Goal: Information Seeking & Learning: Learn about a topic

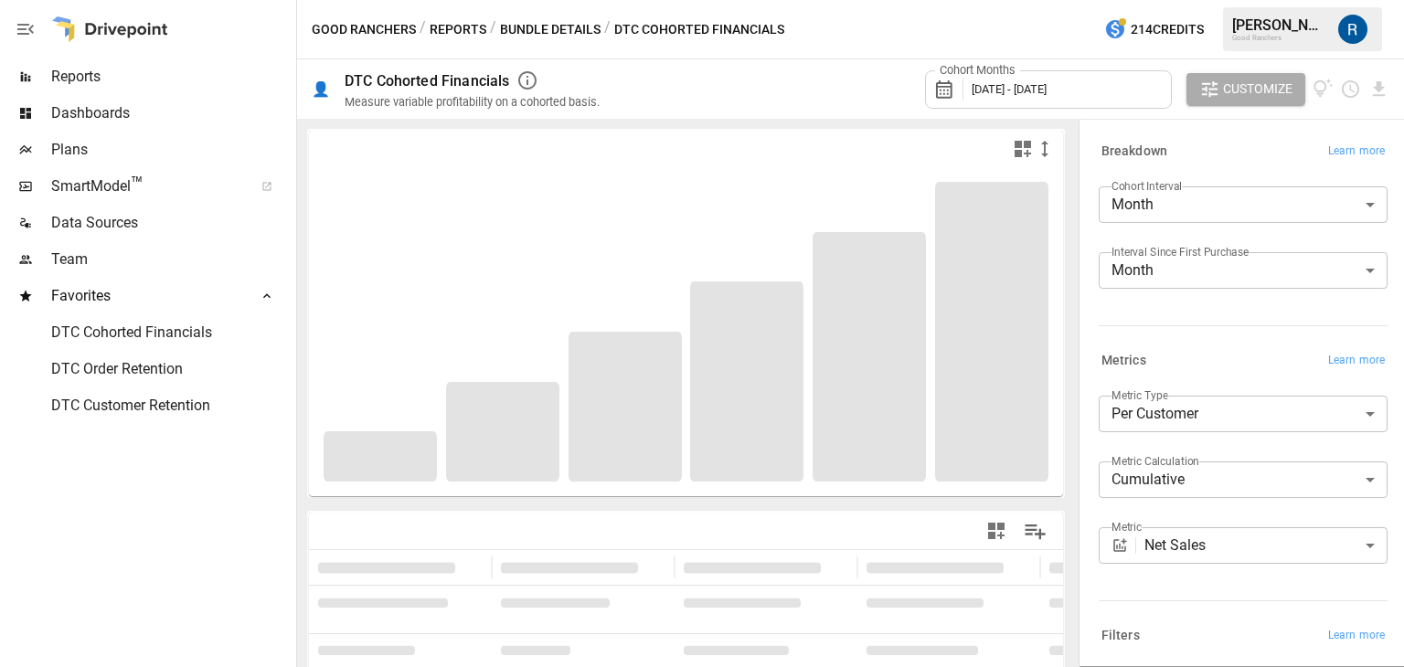
scroll to position [231, 0]
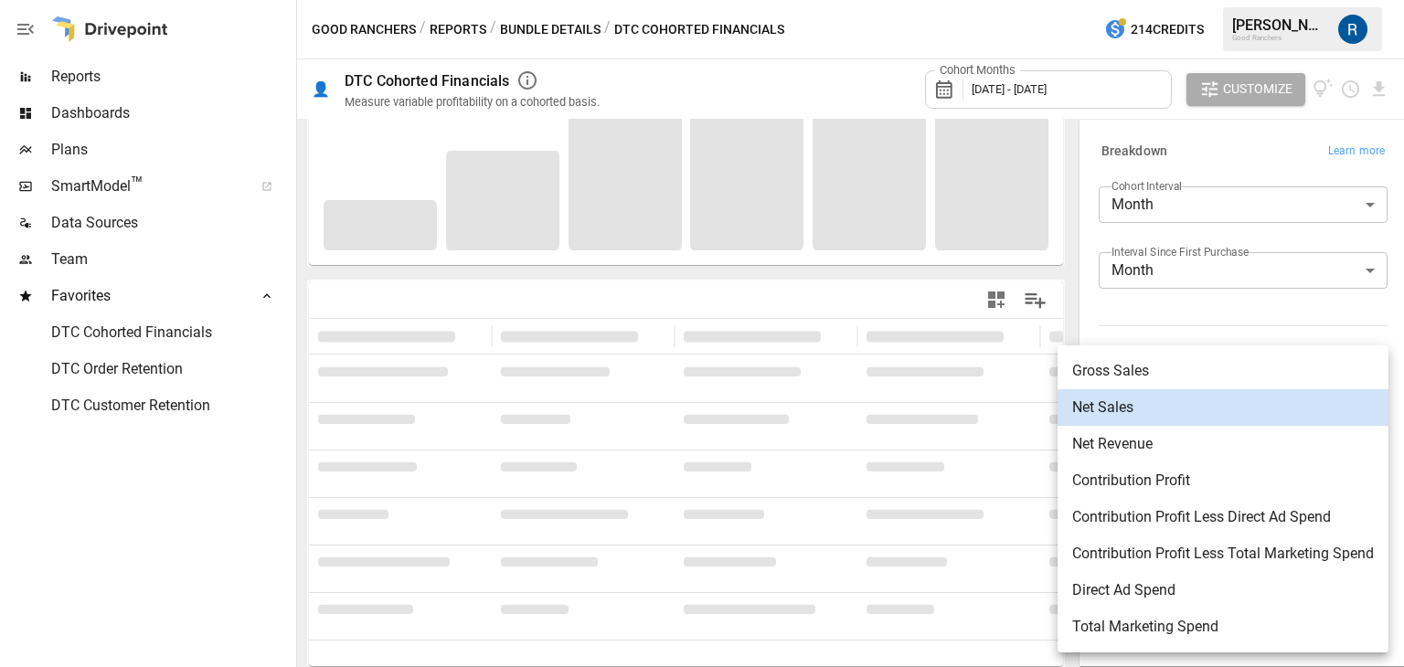
click at [1210, 0] on body "**********" at bounding box center [702, 0] width 1404 height 0
click at [1252, 513] on span "Contribution Profit Less Direct Ad Spend" at bounding box center [1223, 518] width 302 height 22
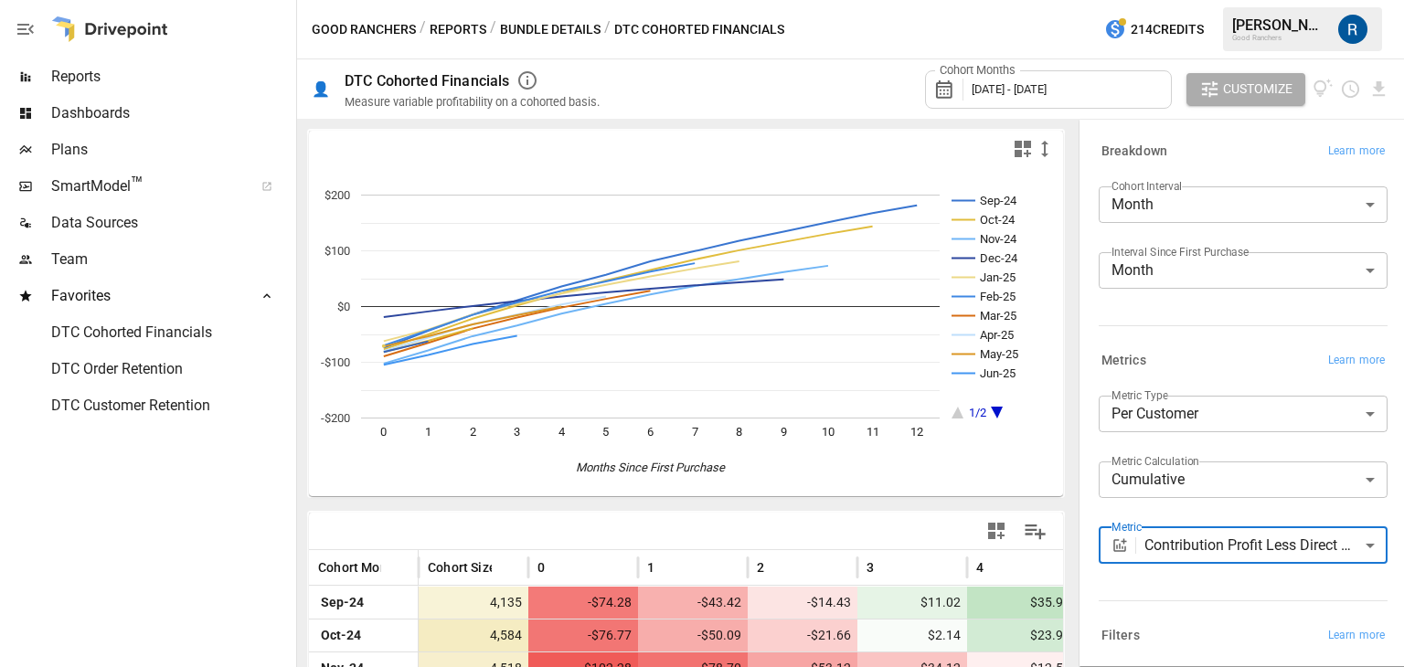
scroll to position [370, 0]
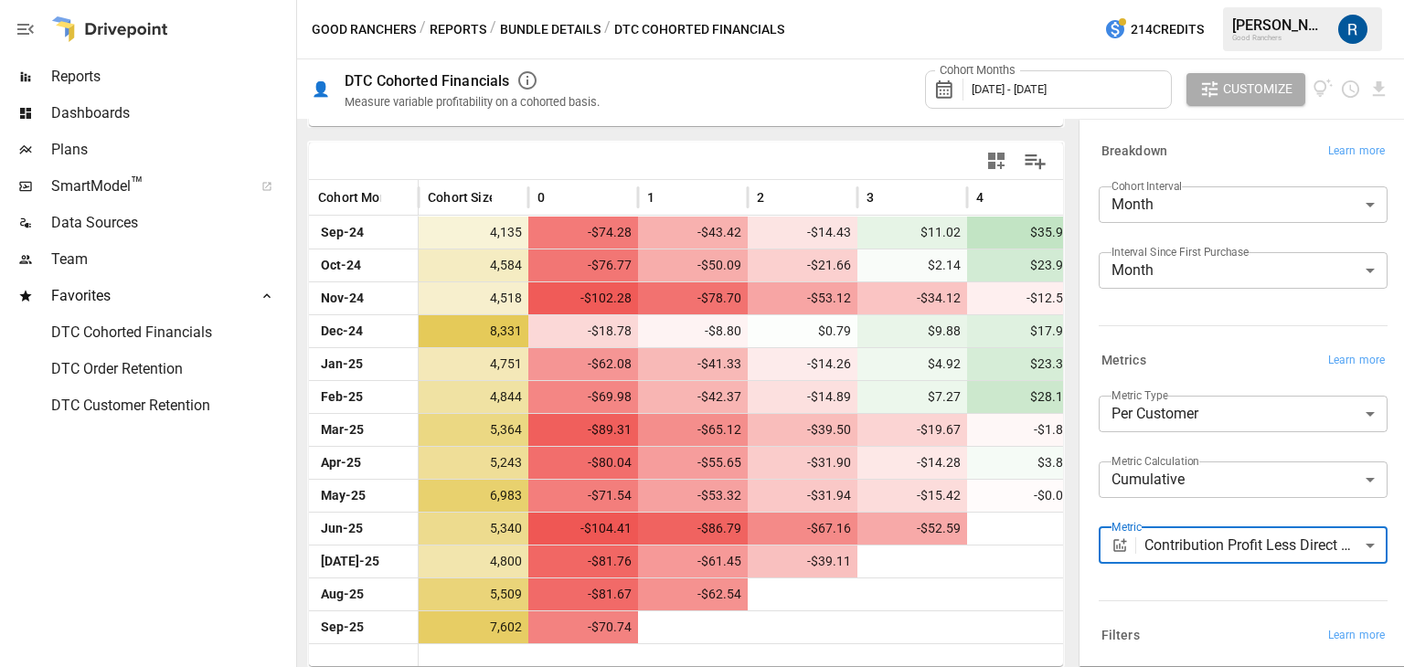
click at [1167, 0] on body "Reports Dashboards Plans SmartModel ™ Data Sources Team Favorites DTC Cohorted …" at bounding box center [702, 0] width 1404 height 0
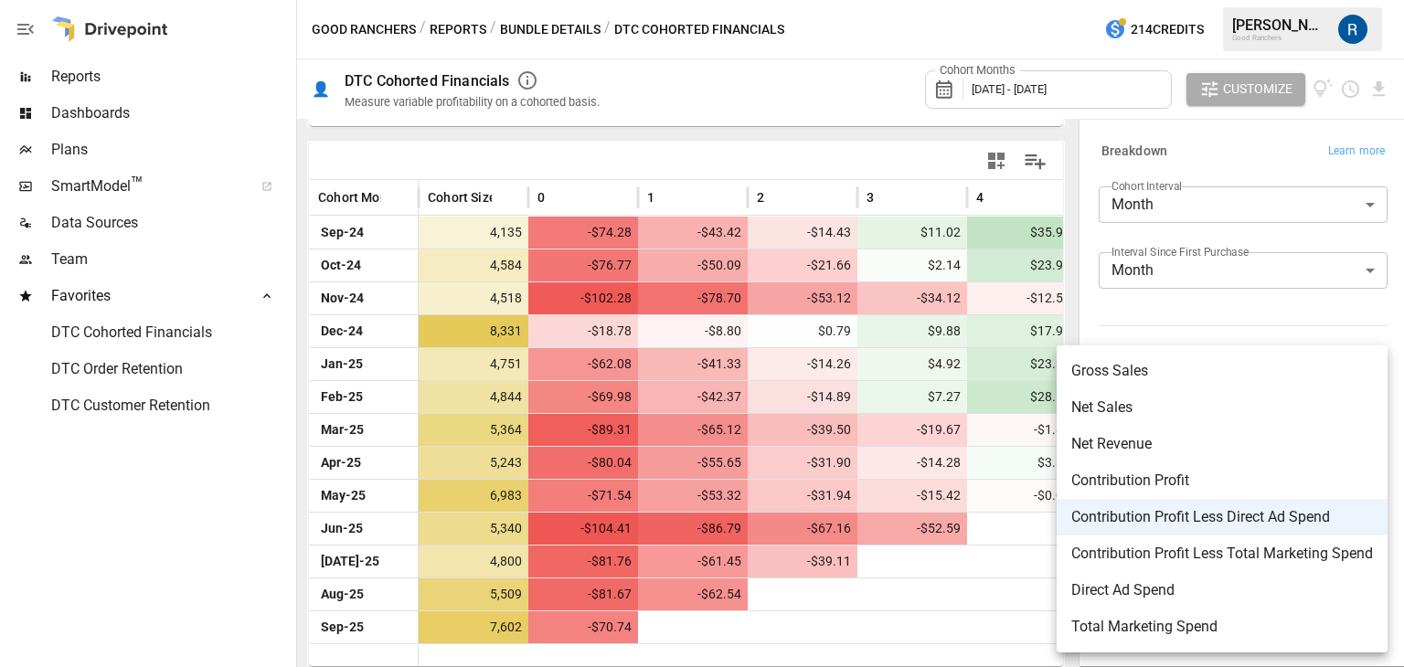
click at [1150, 484] on span "Contribution Profit" at bounding box center [1223, 481] width 302 height 22
type input "**********"
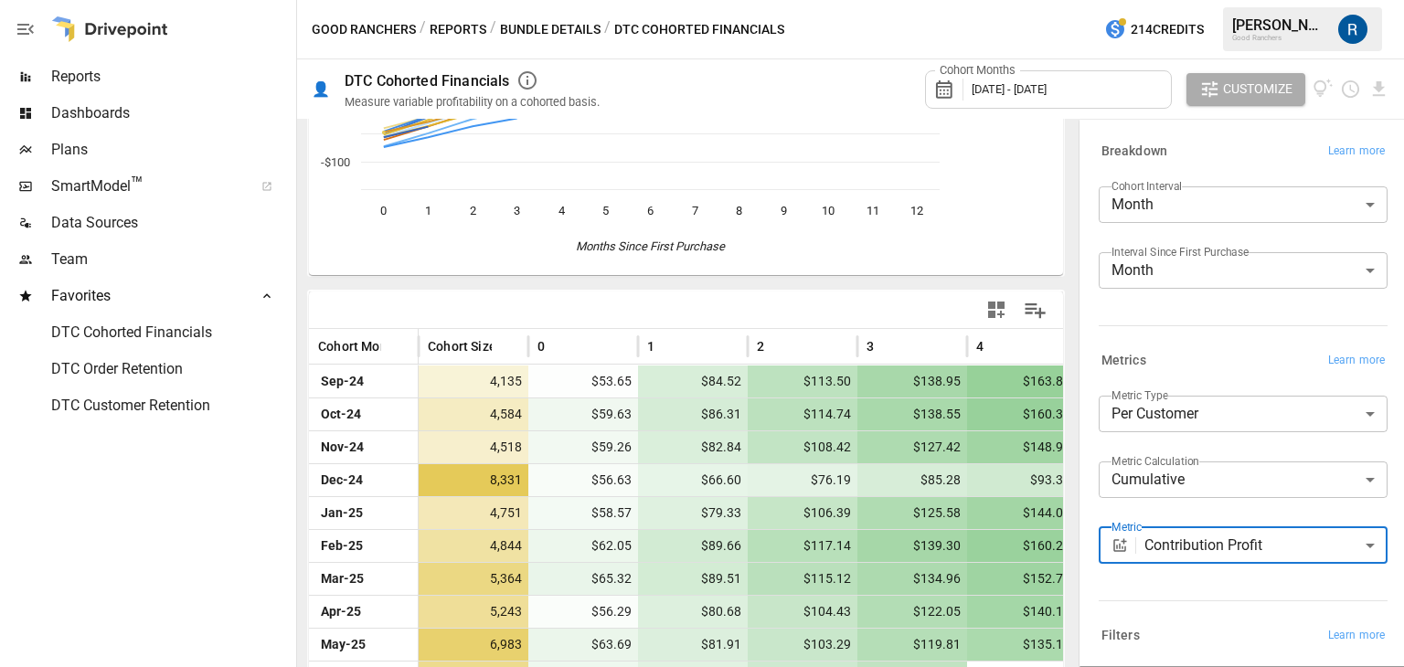
scroll to position [370, 0]
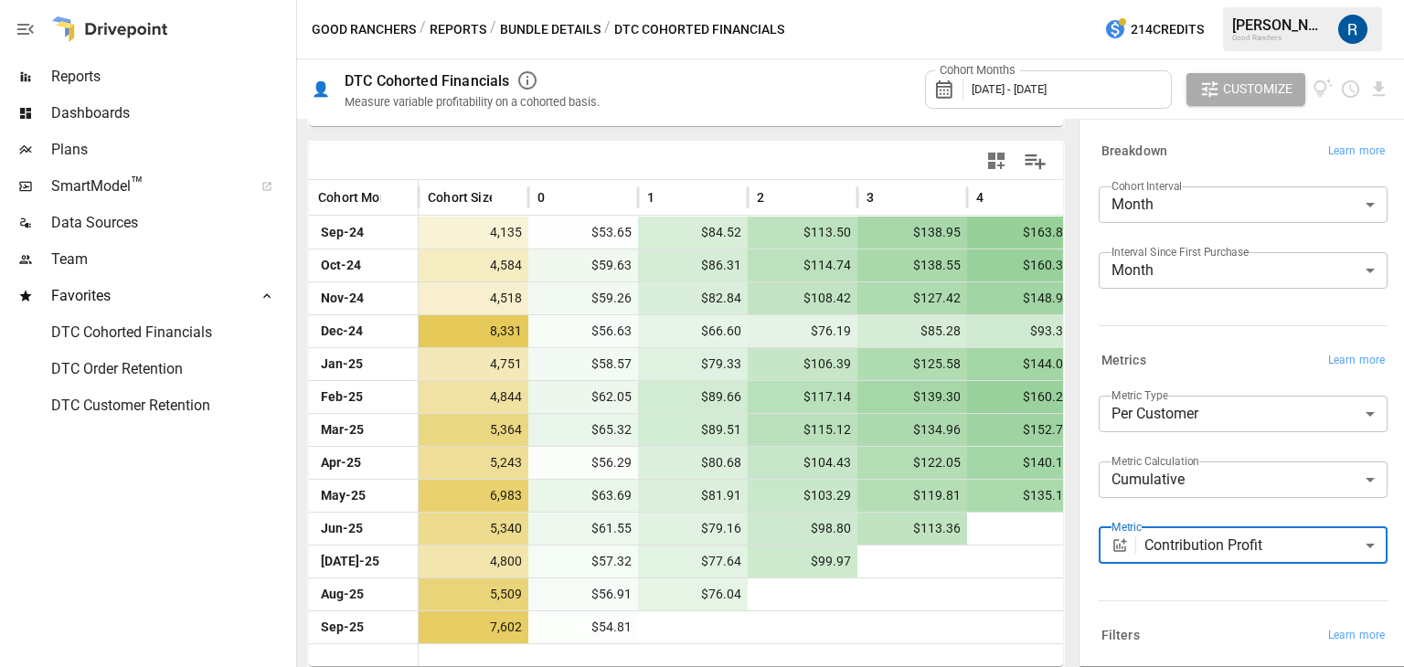
click at [1163, 0] on body "Reports Dashboards Plans SmartModel ™ Data Sources Team Favorites DTC Cohorted …" at bounding box center [702, 0] width 1404 height 0
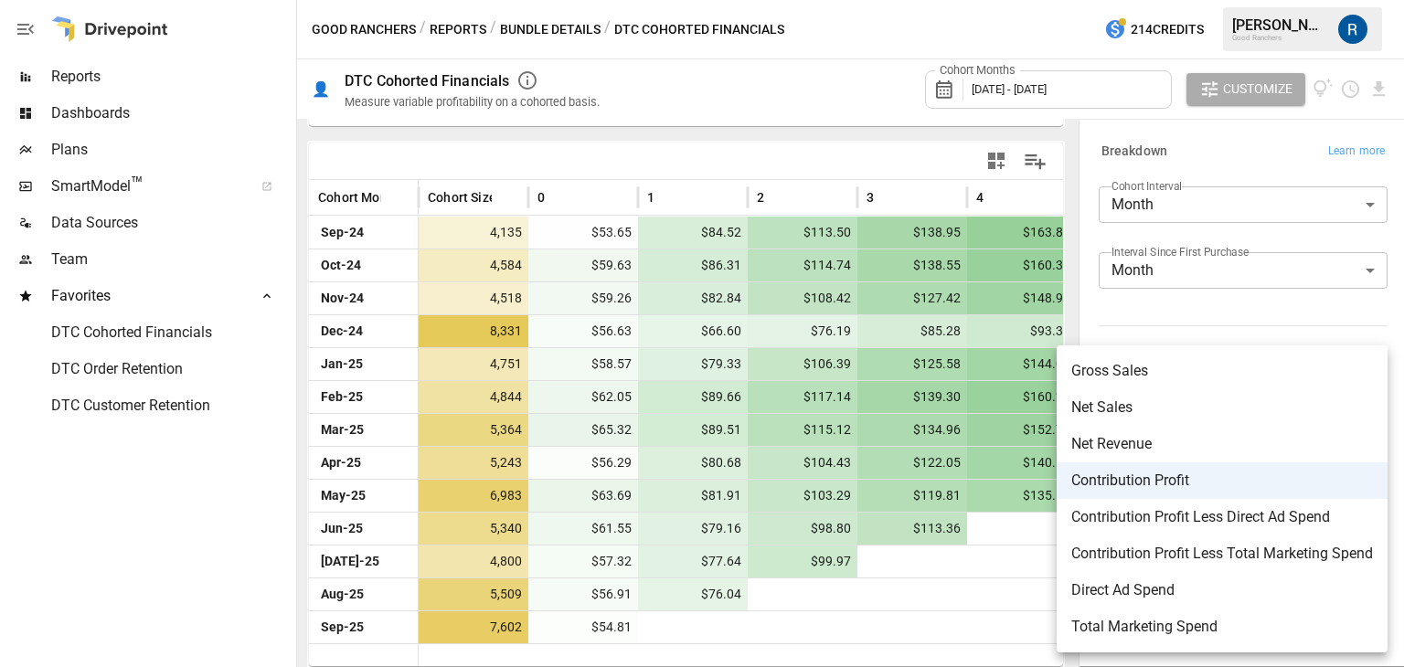
click at [1142, 307] on div at bounding box center [702, 333] width 1404 height 667
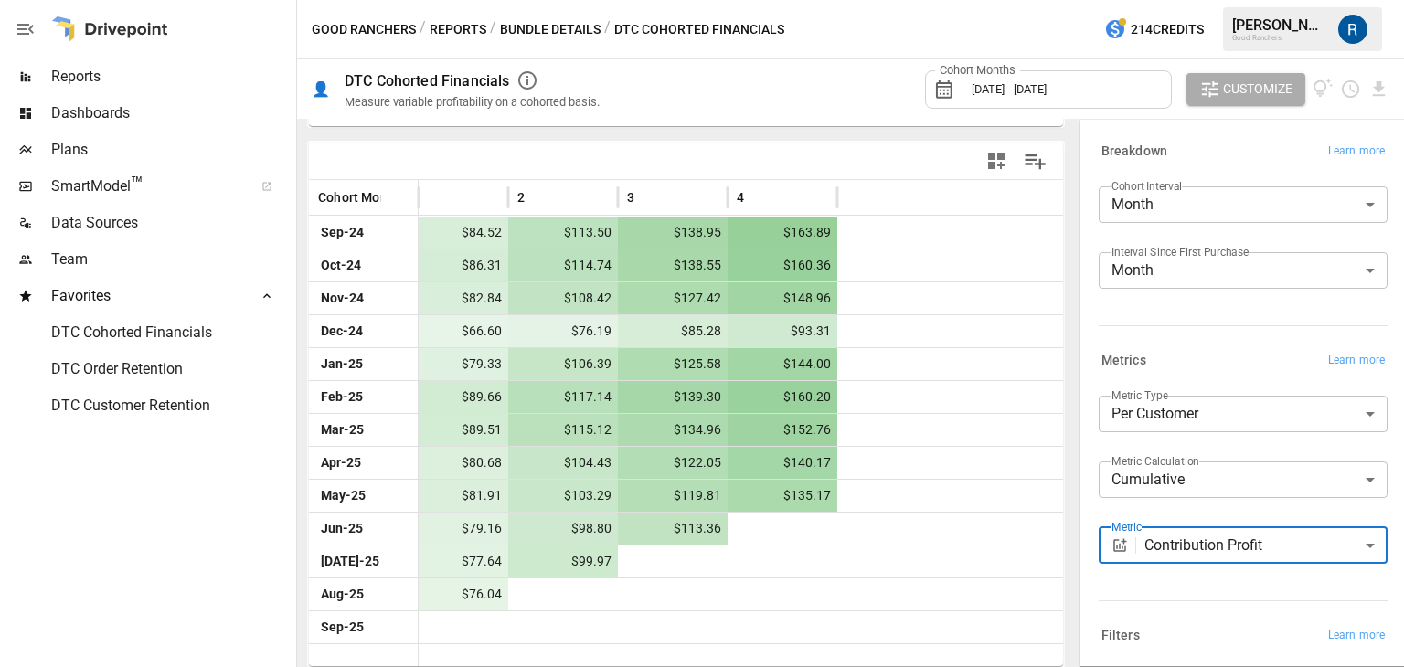
scroll to position [0, 0]
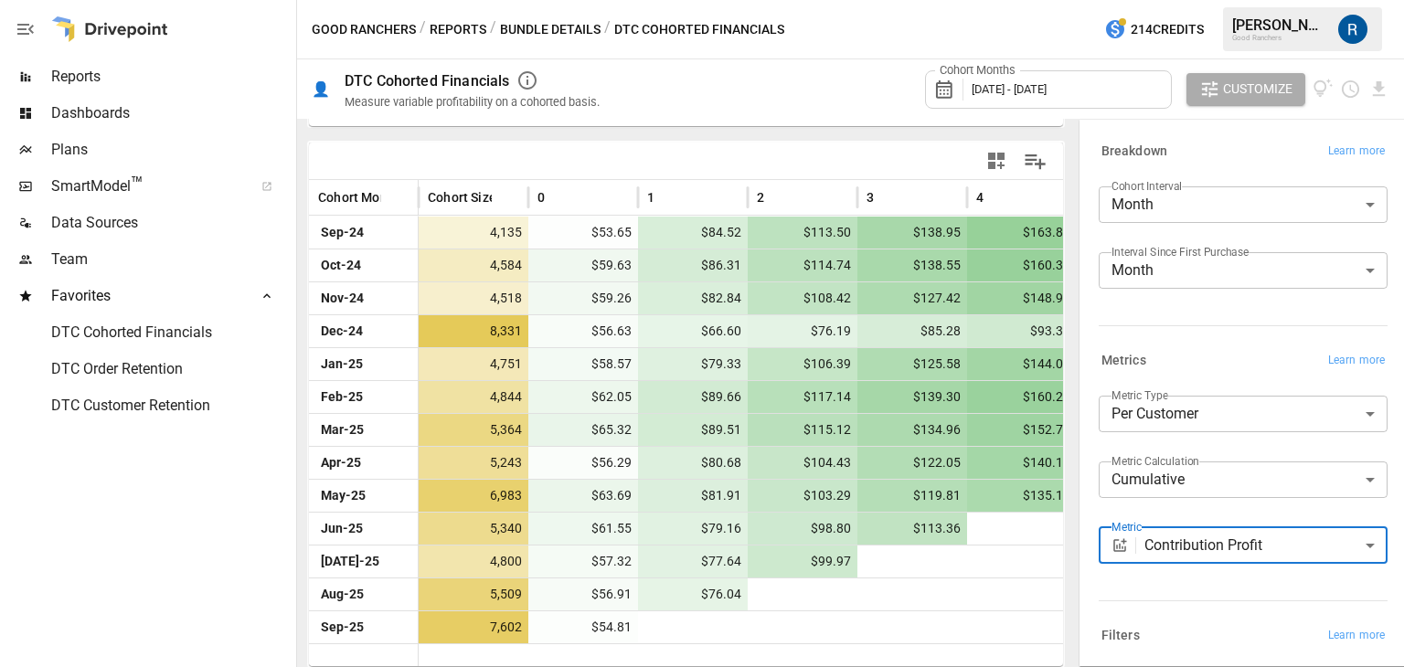
click at [1217, 0] on body "Reports Dashboards Plans SmartModel ™ Data Sources Team Favorites DTC Cohorted …" at bounding box center [702, 0] width 1404 height 0
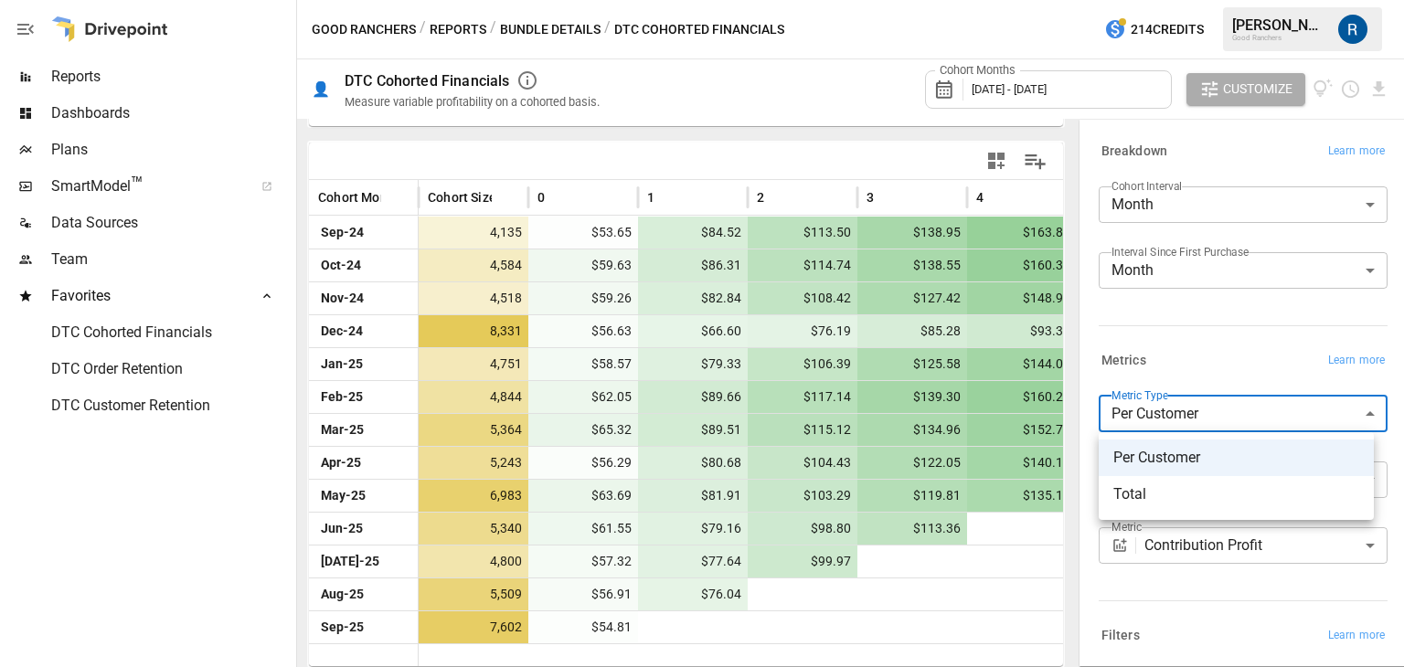
click at [1172, 495] on span "Total" at bounding box center [1237, 495] width 246 height 22
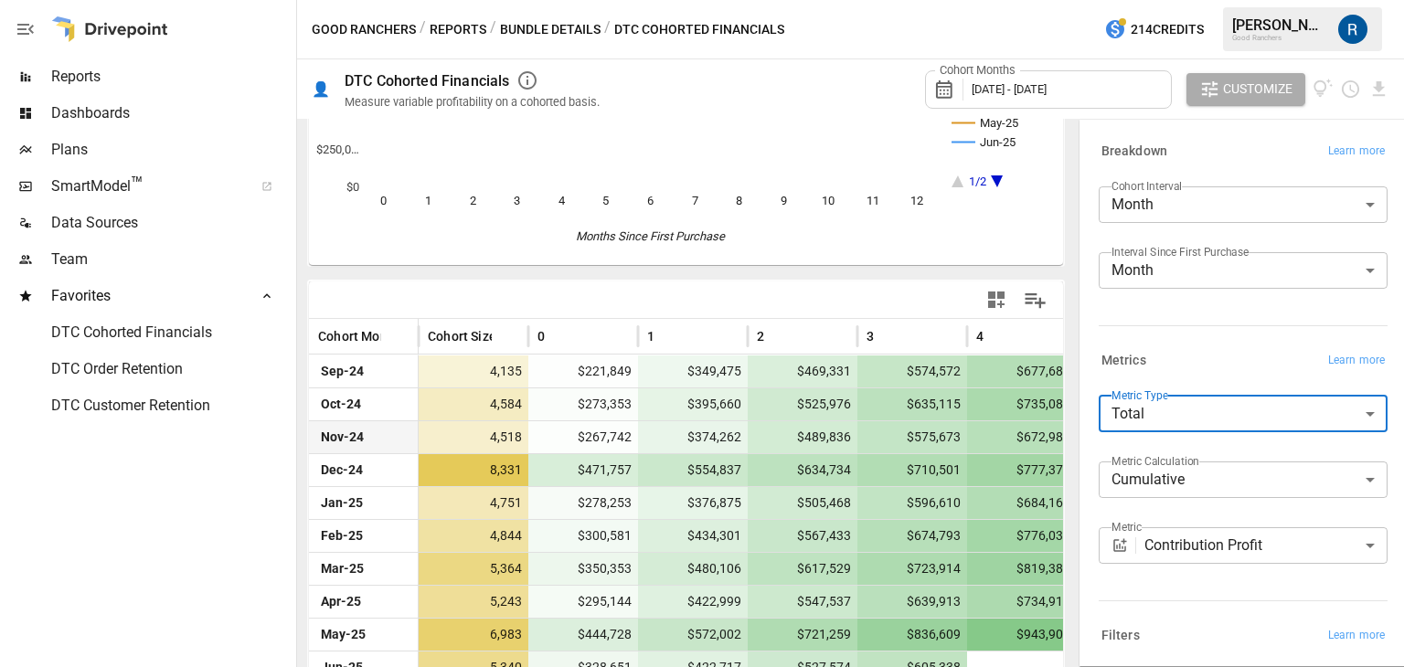
scroll to position [370, 0]
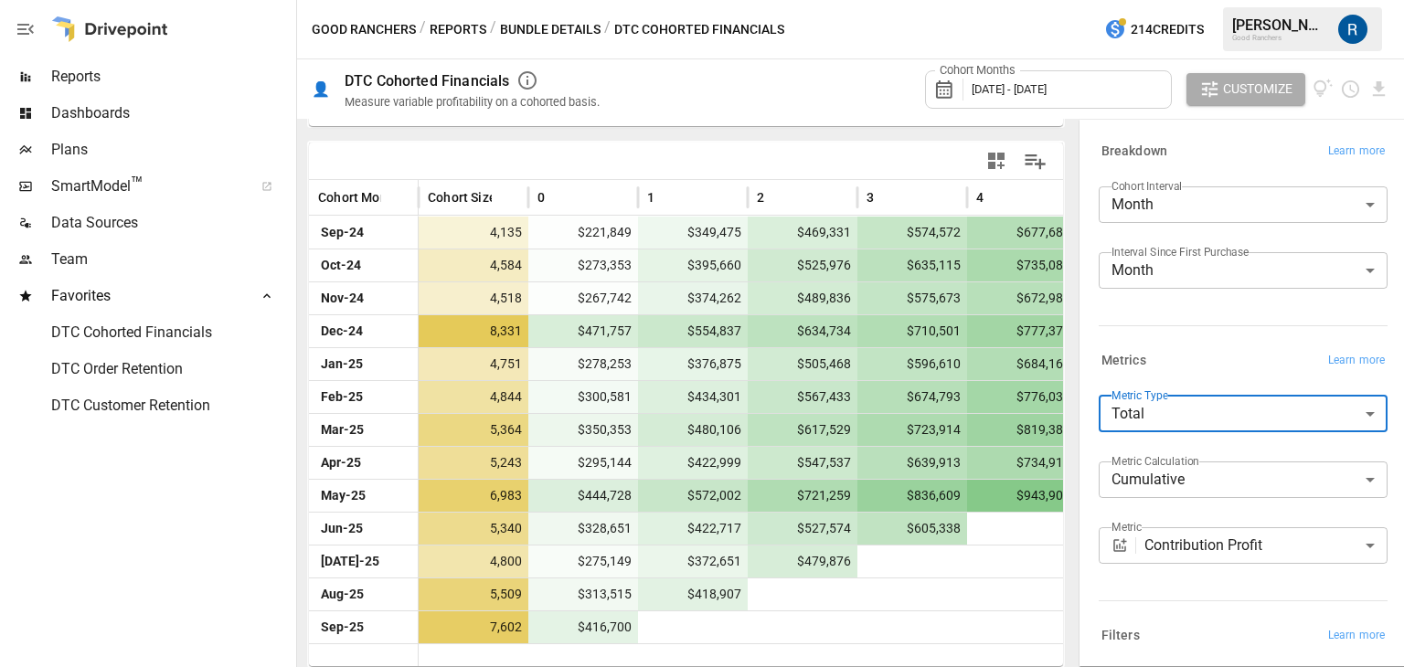
click at [1161, 0] on body "Reports Dashboards Plans SmartModel ™ Data Sources Team Favorites DTC Cohorted …" at bounding box center [702, 0] width 1404 height 0
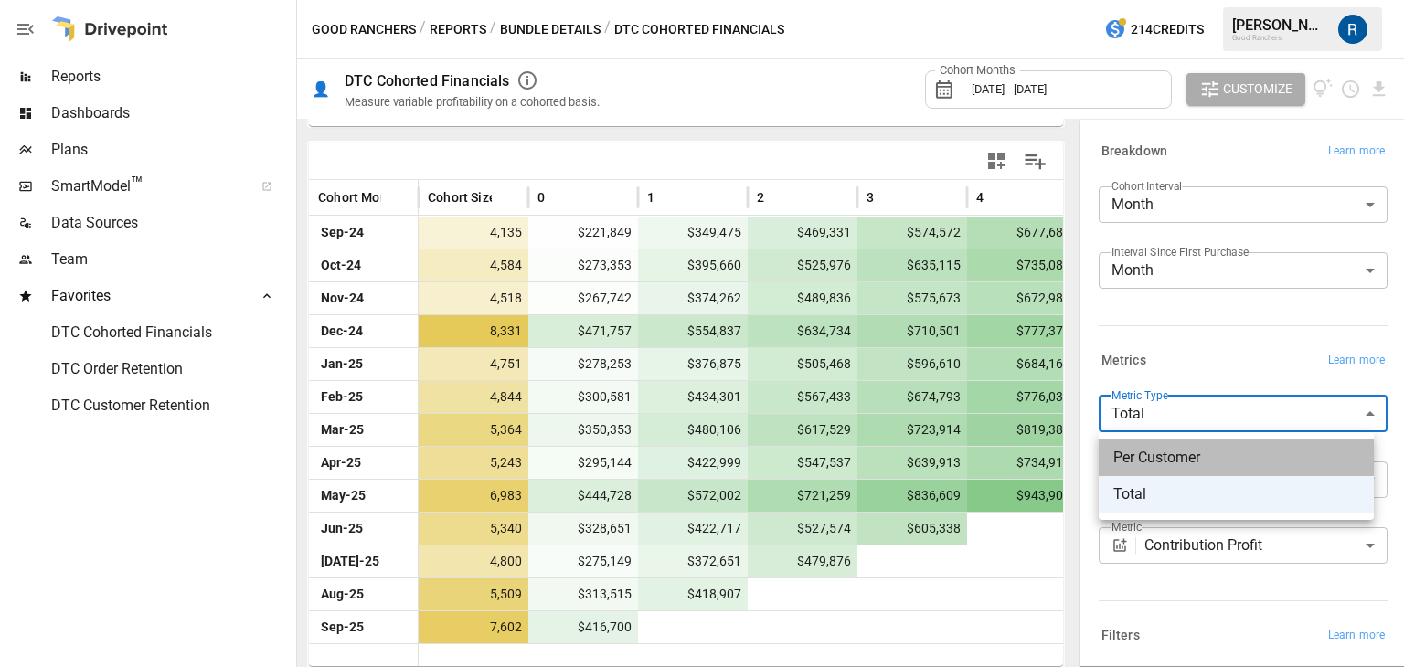
click at [1166, 453] on span "Per Customer" at bounding box center [1237, 458] width 246 height 22
type input "**********"
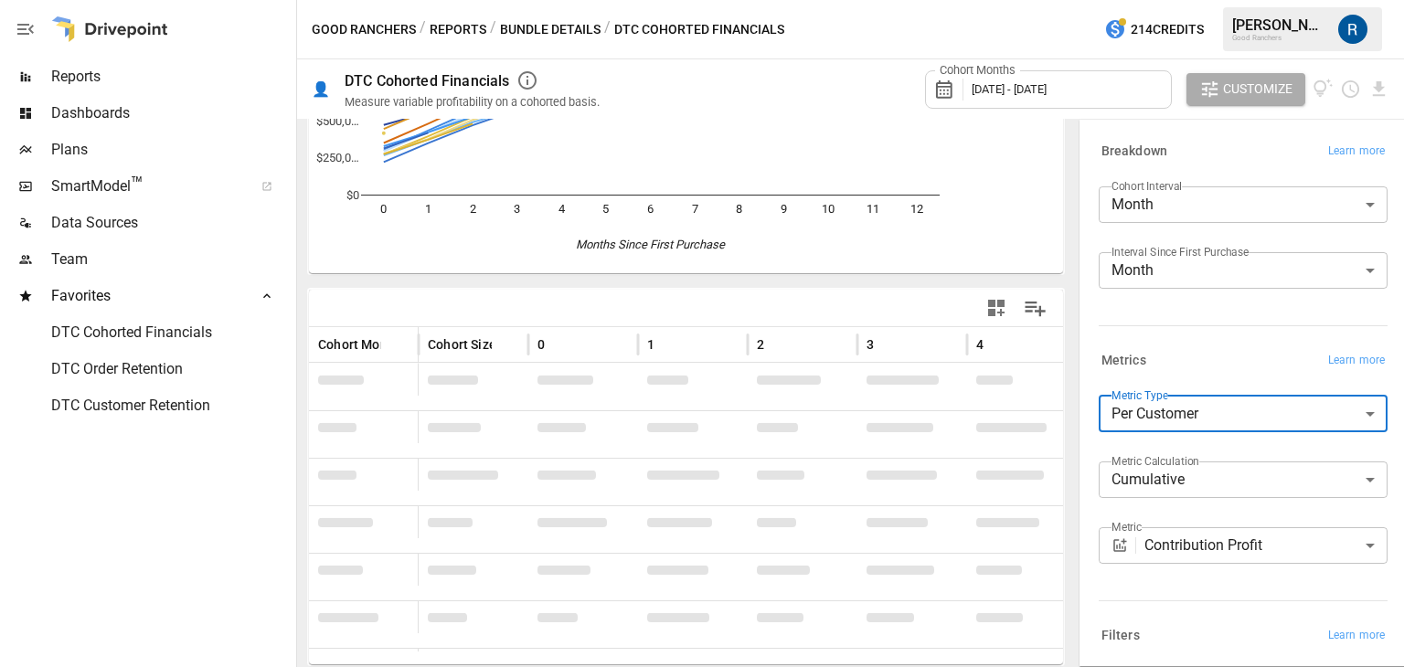
scroll to position [231, 0]
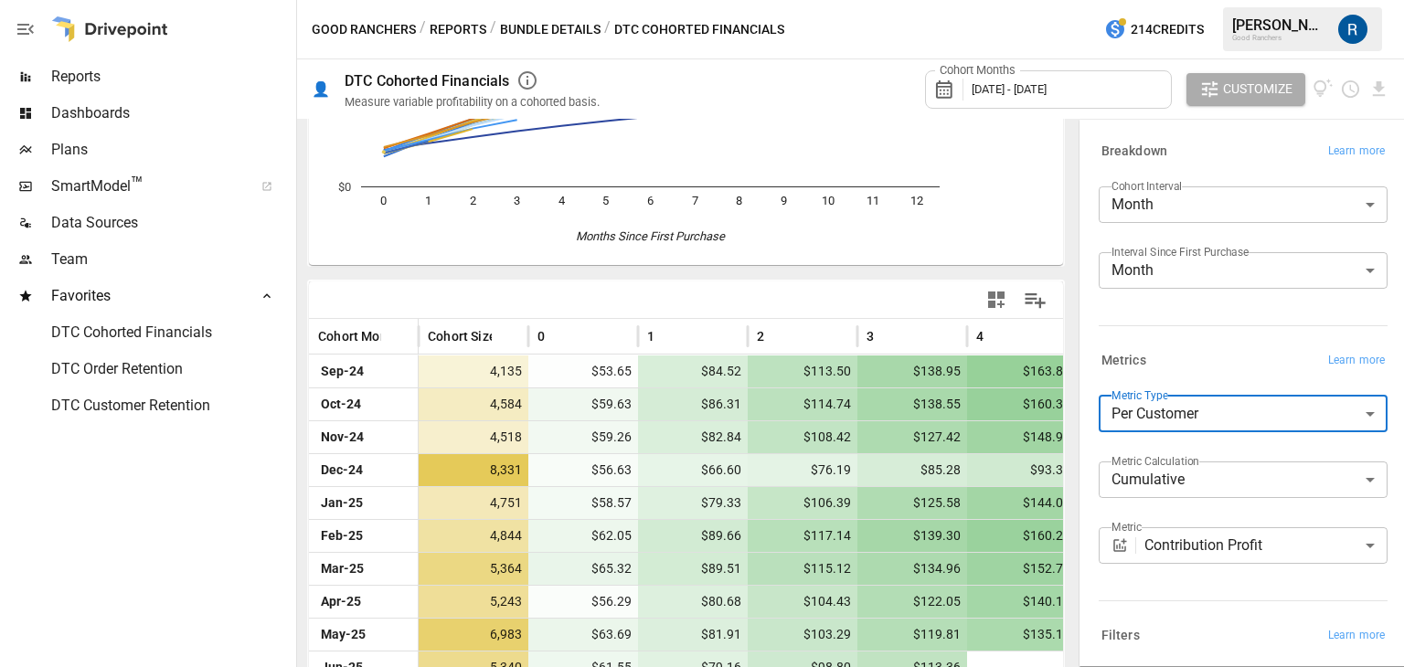
click at [1184, 0] on body "Reports Dashboards Plans SmartModel ™ Data Sources Team Favorites DTC Cohorted …" at bounding box center [702, 0] width 1404 height 0
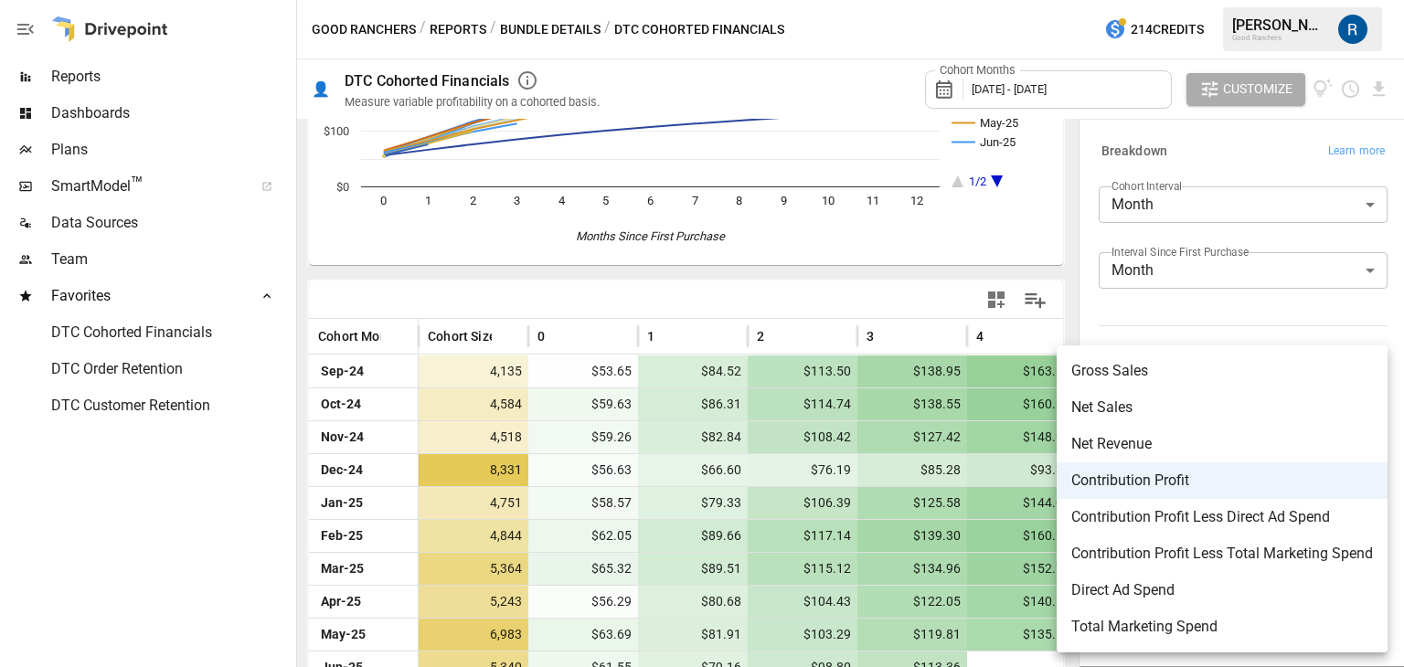
click at [1167, 530] on li "Contribution Profit Less Direct Ad Spend" at bounding box center [1222, 517] width 331 height 37
type input "**********"
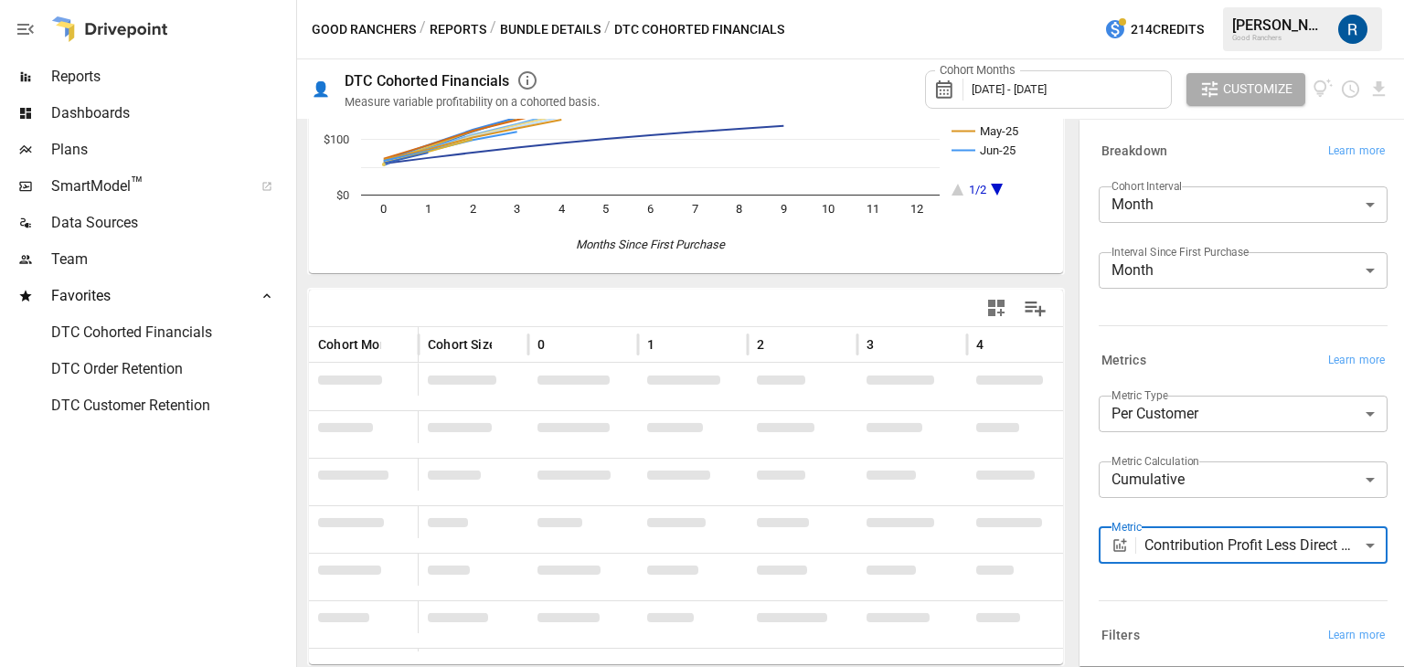
scroll to position [231, 0]
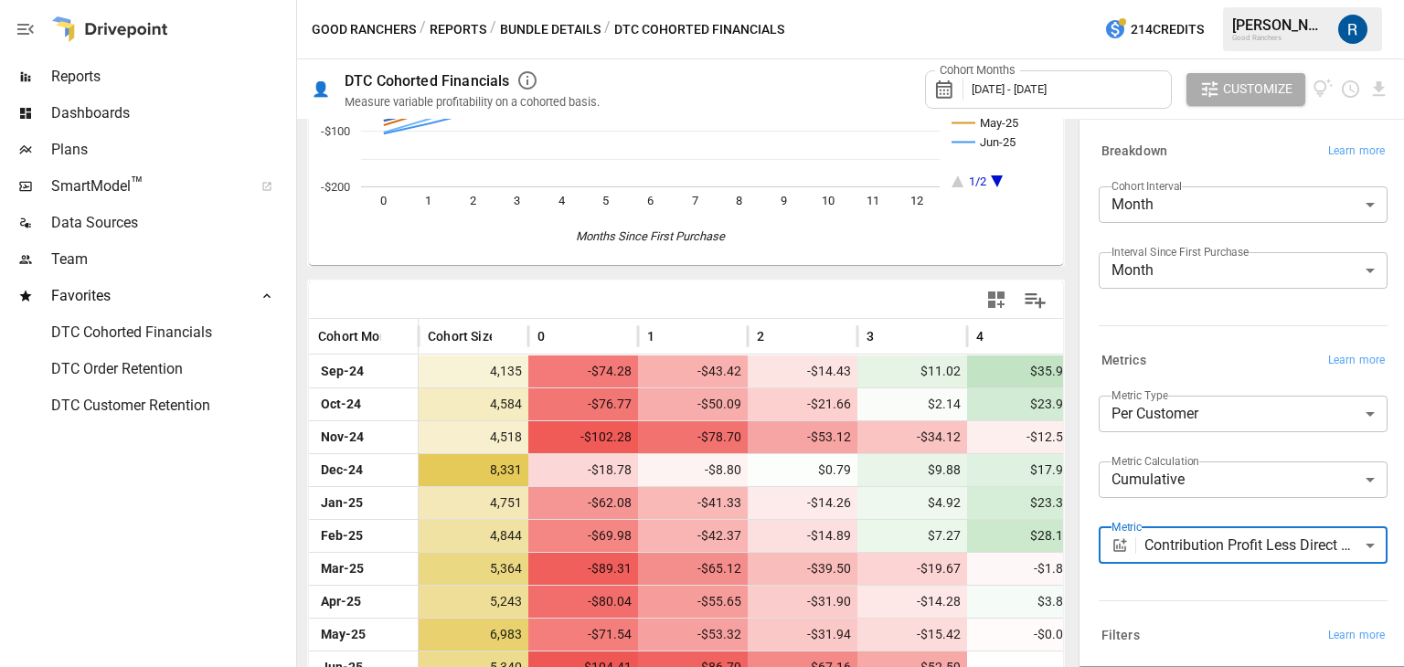
click at [1170, 0] on body "Reports Dashboards Plans SmartModel ™ Data Sources Team Favorites DTC Cohorted …" at bounding box center [702, 0] width 1404 height 0
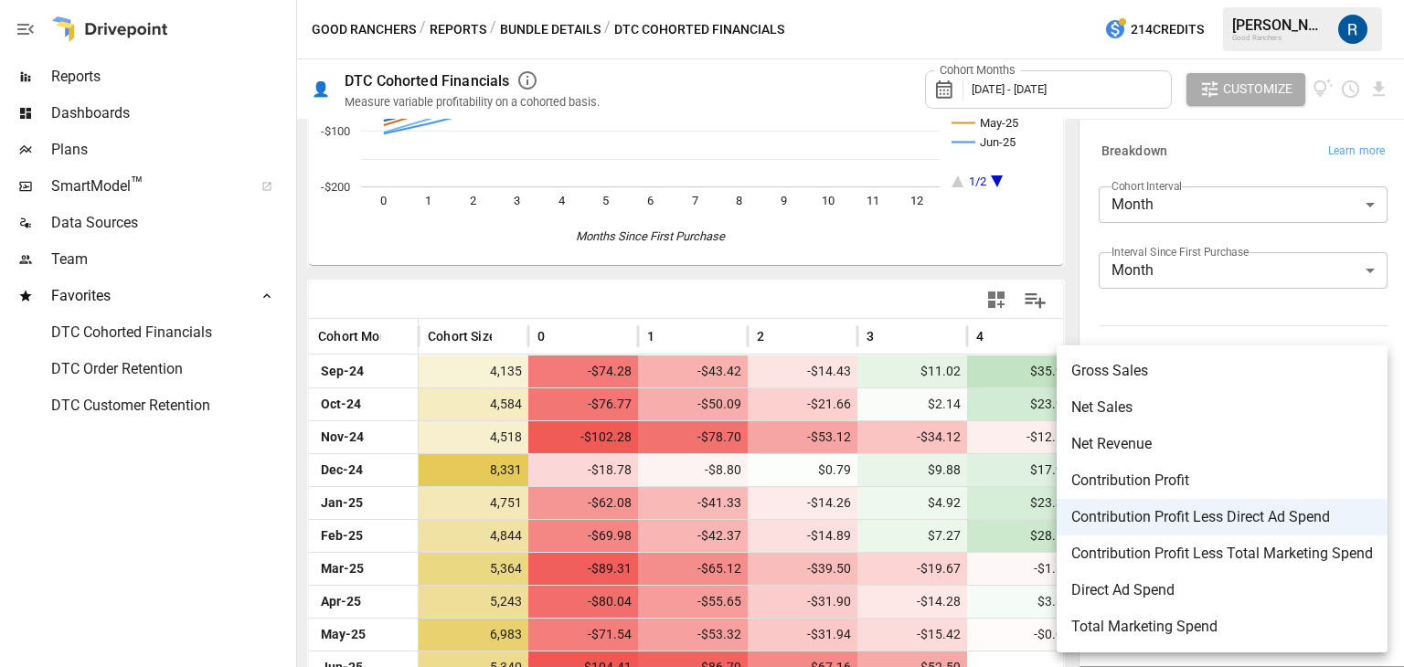
click at [1149, 308] on div at bounding box center [702, 333] width 1404 height 667
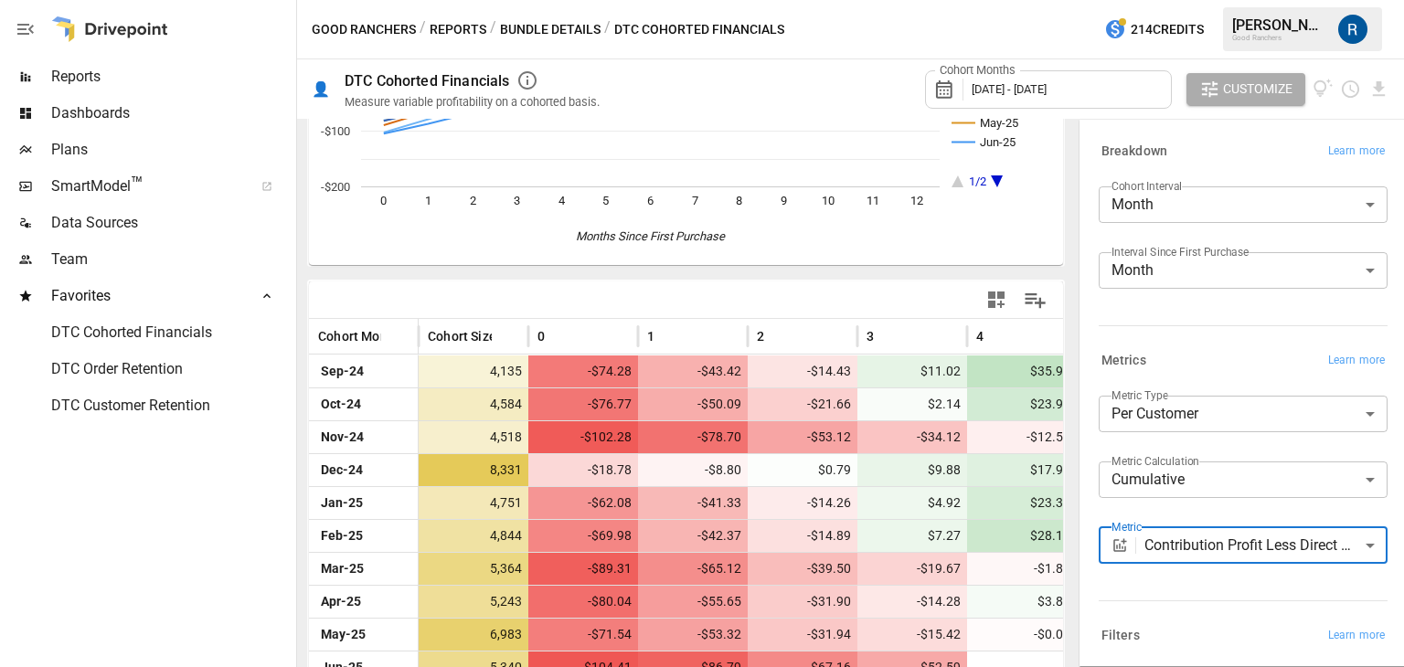
click at [1233, 0] on body "Reports Dashboards Plans SmartModel ™ Data Sources Team Favorites DTC Cohorted …" at bounding box center [702, 0] width 1404 height 0
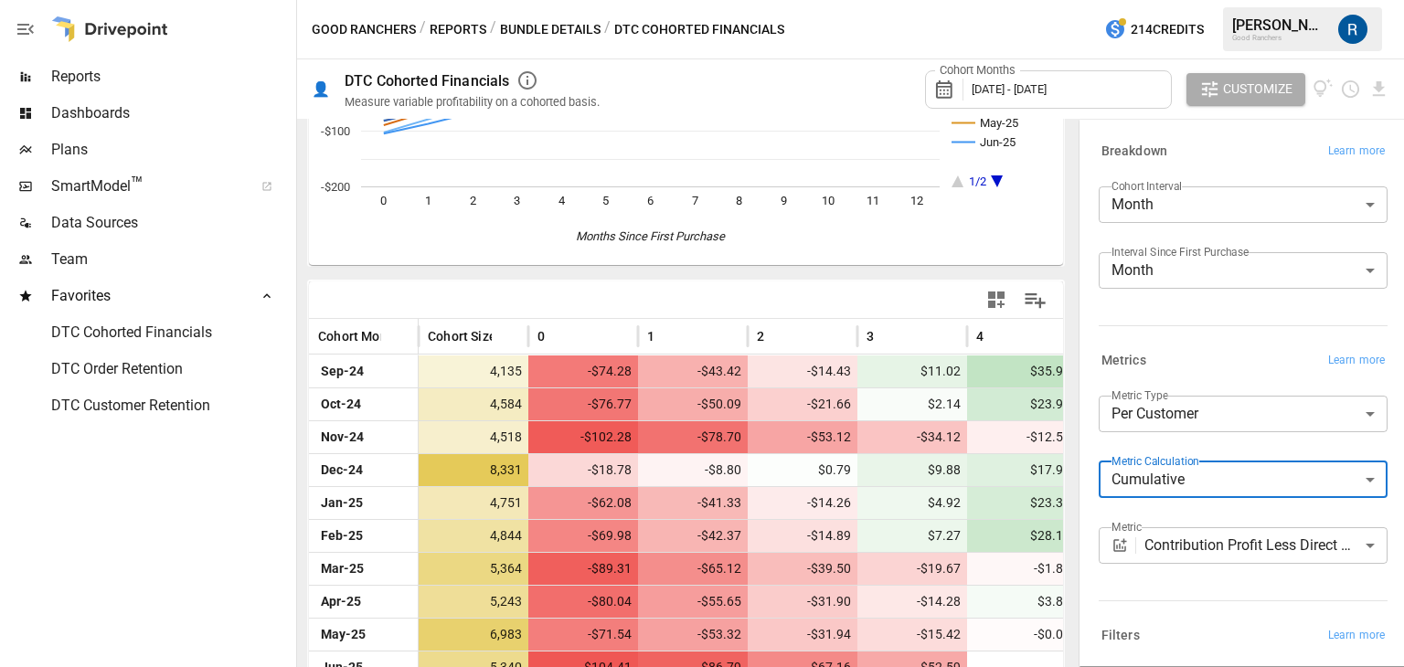
click at [1179, 0] on body "Reports Dashboards Plans SmartModel ™ Data Sources Team Favorites DTC Cohorted …" at bounding box center [702, 0] width 1404 height 0
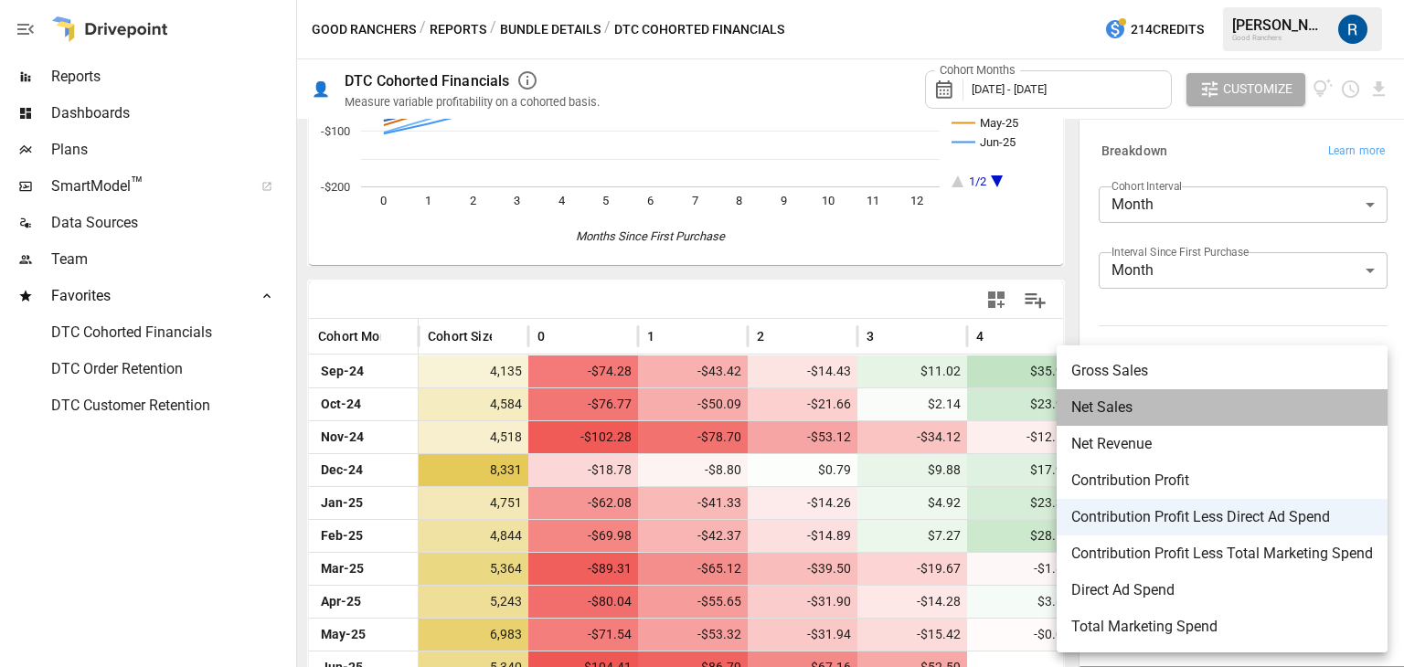
click at [1160, 418] on span "Net Sales" at bounding box center [1223, 408] width 302 height 22
type input "*********"
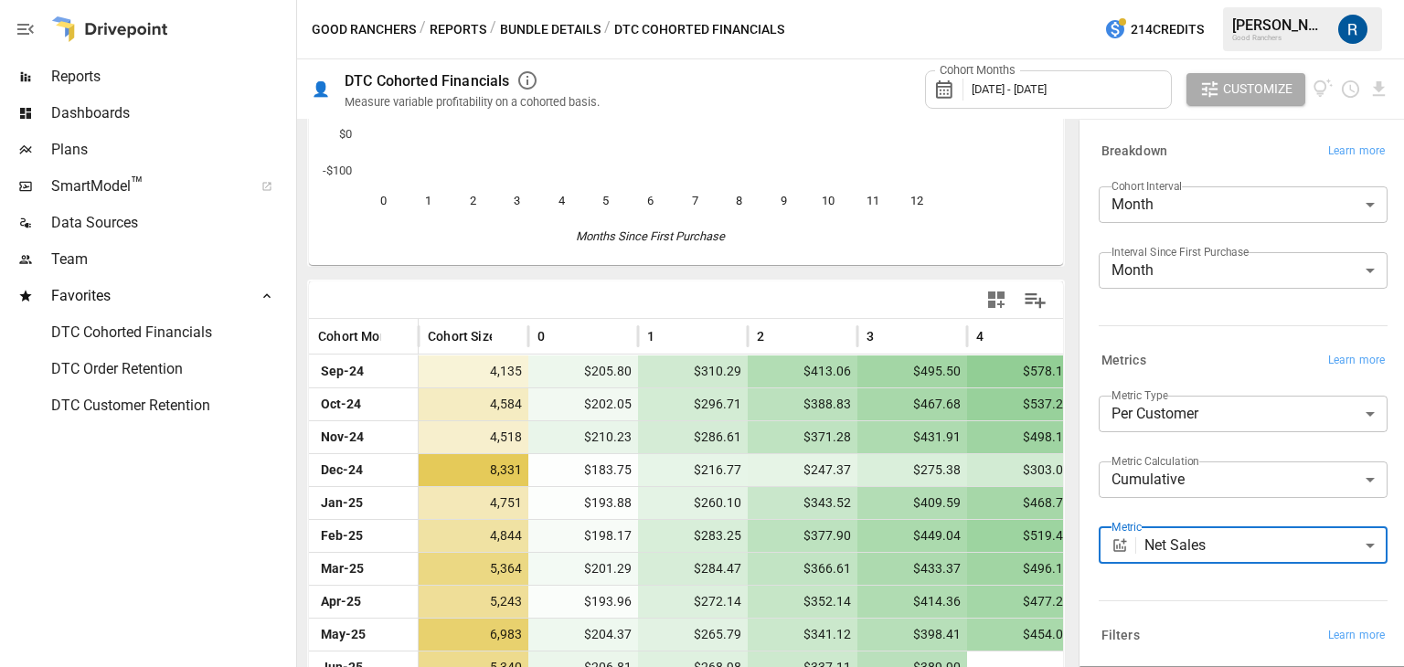
scroll to position [370, 0]
